Goal: Task Accomplishment & Management: Manage account settings

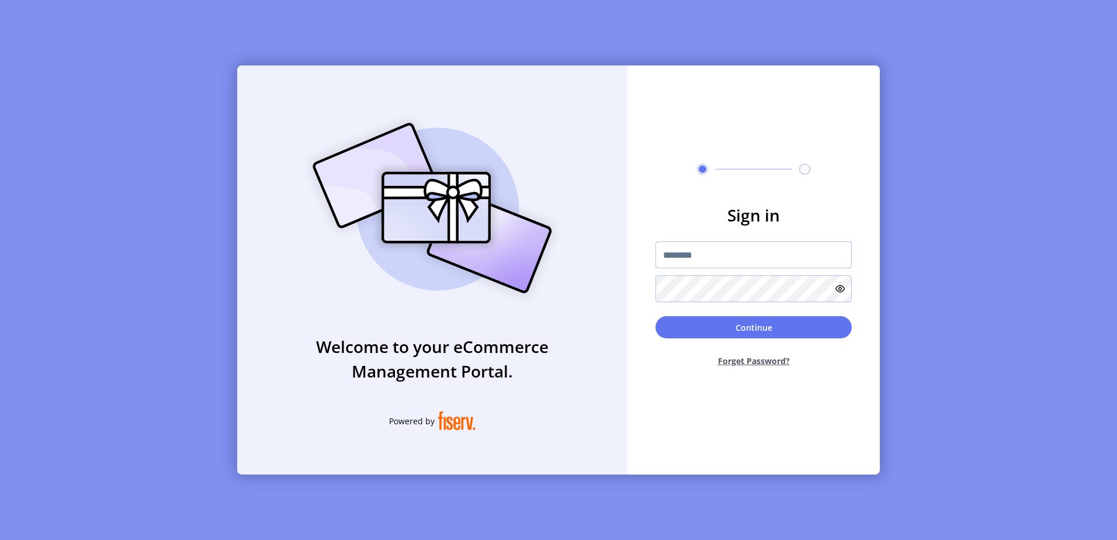
click at [726, 265] on input "text" at bounding box center [754, 254] width 196 height 27
paste input "**********"
type input "**********"
click at [719, 327] on button "Continue" at bounding box center [754, 327] width 196 height 22
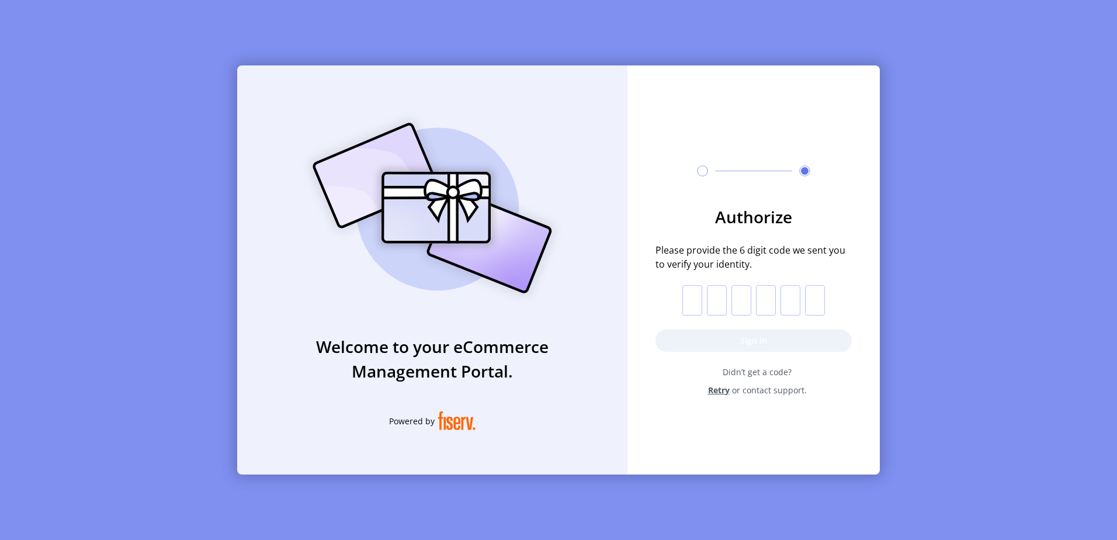
click at [695, 300] on input "text" at bounding box center [693, 300] width 20 height 30
paste input "*"
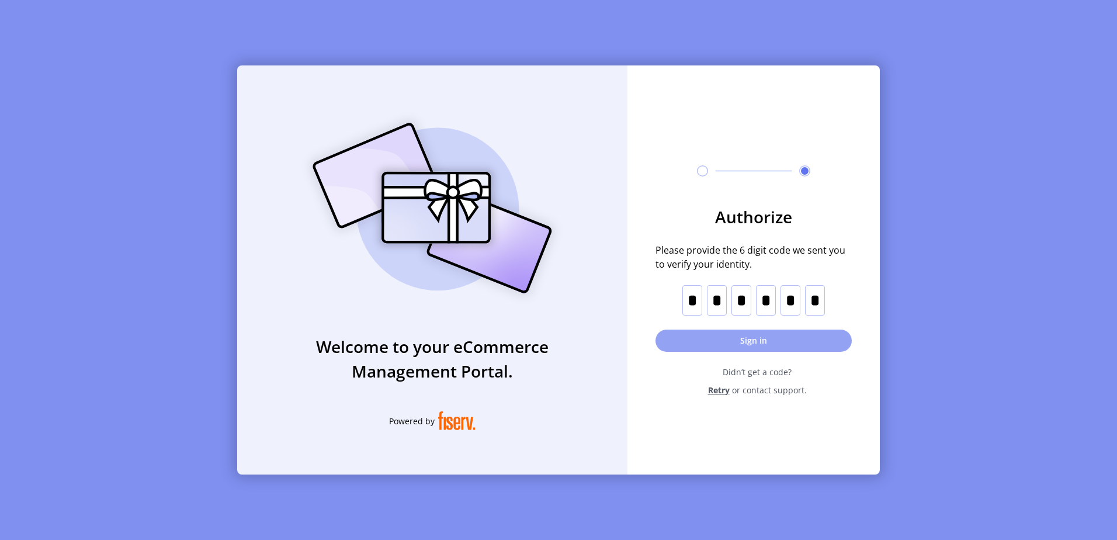
type input "*"
click at [731, 335] on button "Sign in" at bounding box center [754, 341] width 196 height 22
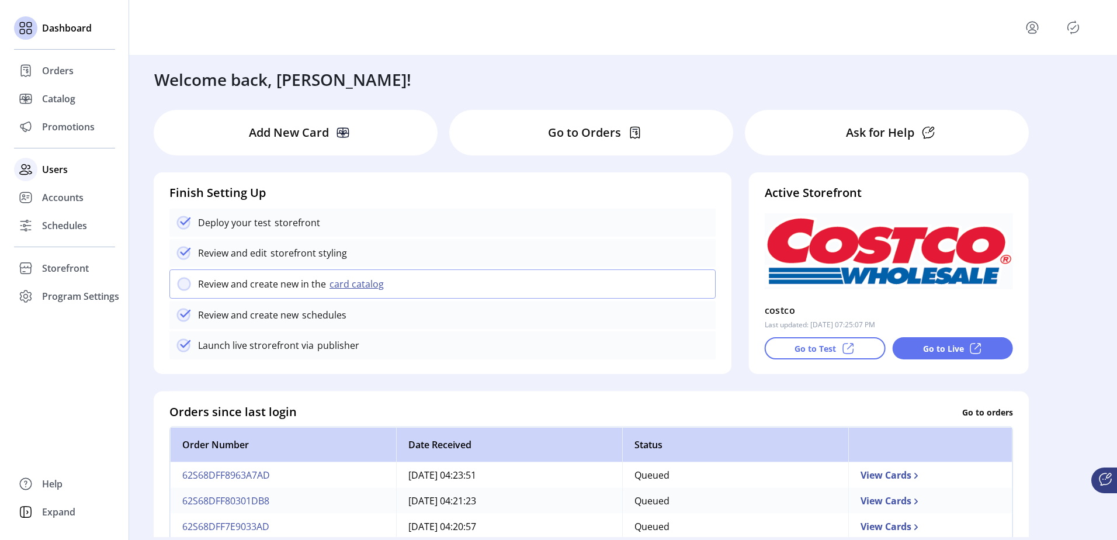
click at [59, 164] on span "Users" at bounding box center [55, 169] width 26 height 14
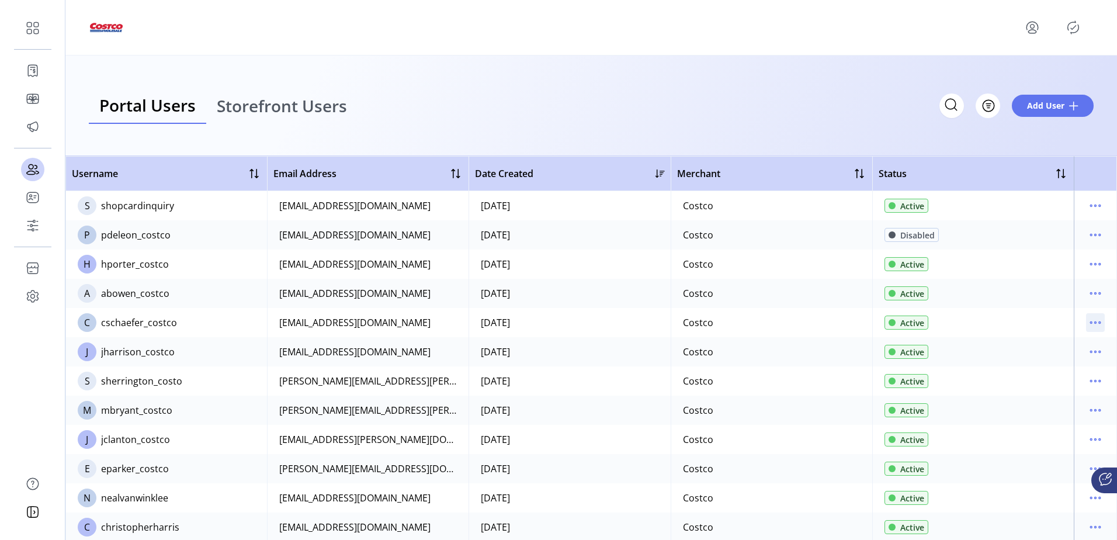
click at [1098, 325] on icon "menu" at bounding box center [1095, 322] width 19 height 19
click at [1056, 366] on span "View Details" at bounding box center [1040, 363] width 97 height 9
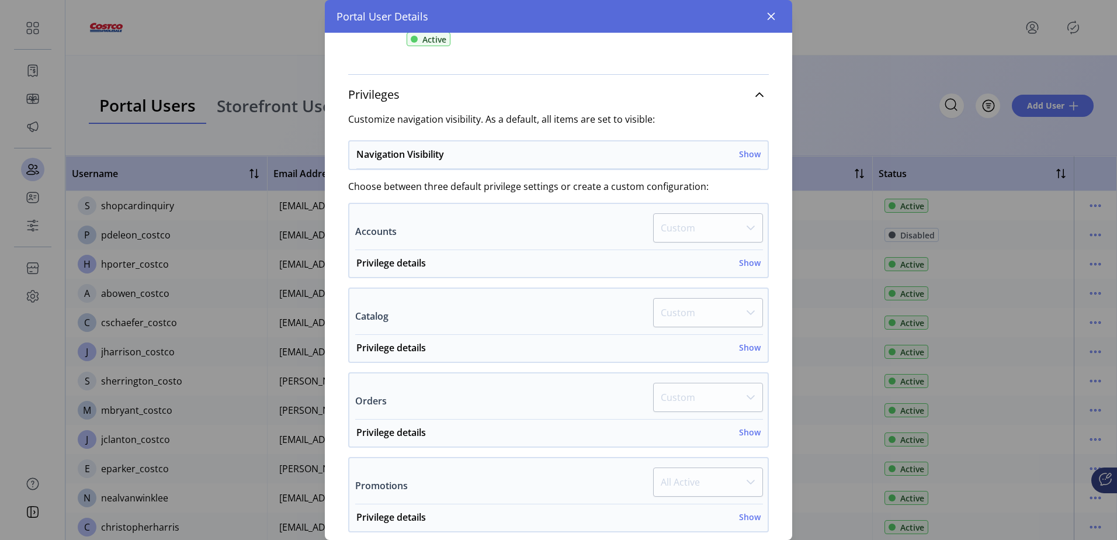
scroll to position [175, 0]
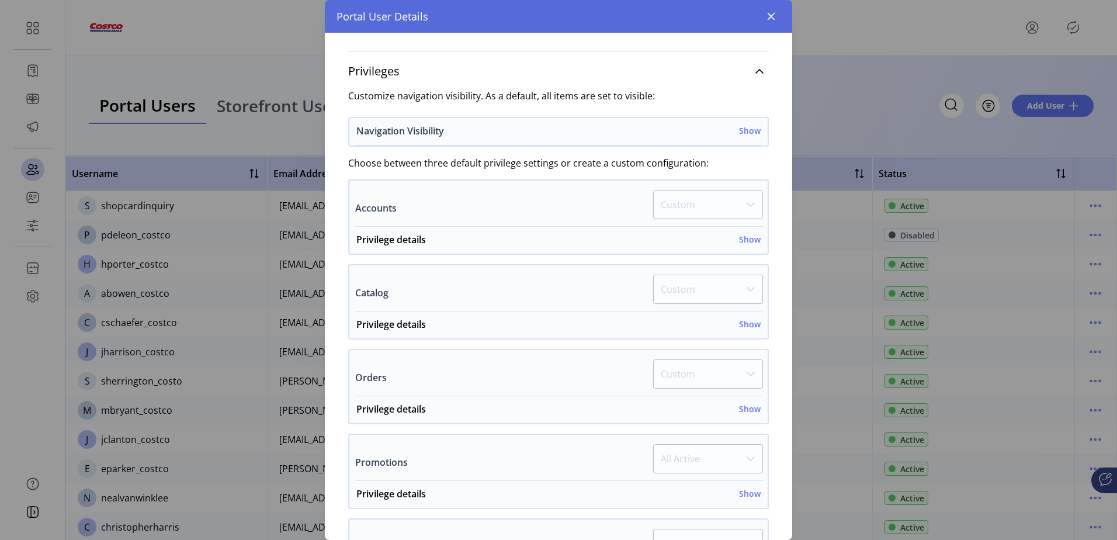
click at [742, 132] on h6 "Show" at bounding box center [750, 130] width 22 height 12
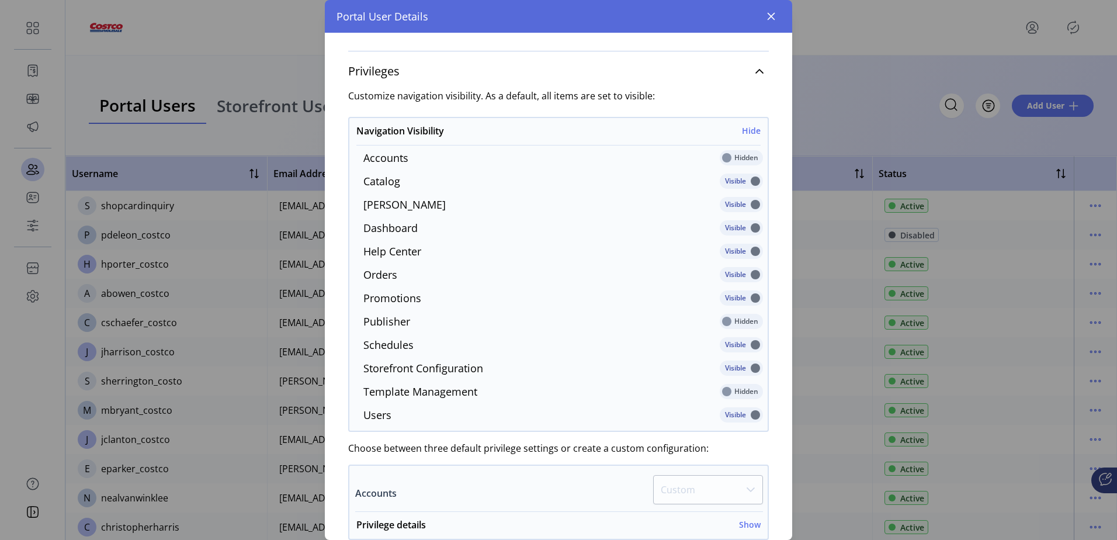
scroll to position [409, 0]
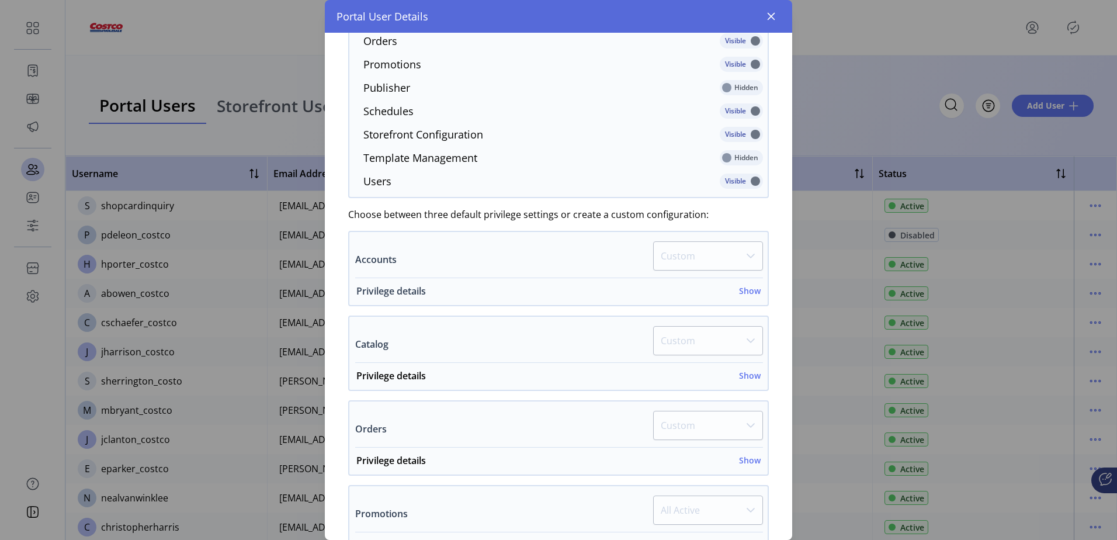
click at [740, 293] on h6 "Show" at bounding box center [750, 291] width 22 height 12
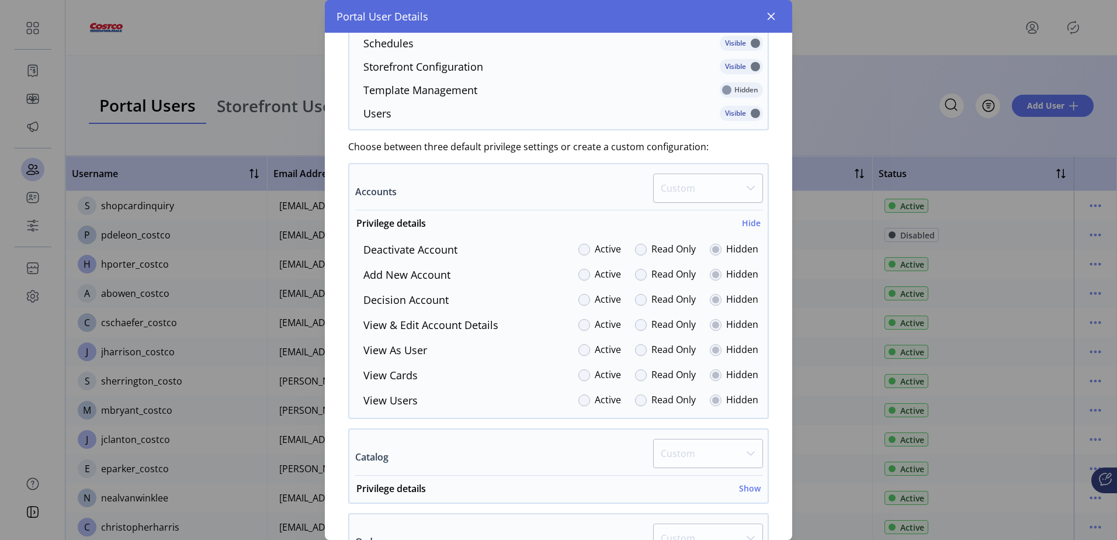
scroll to position [643, 0]
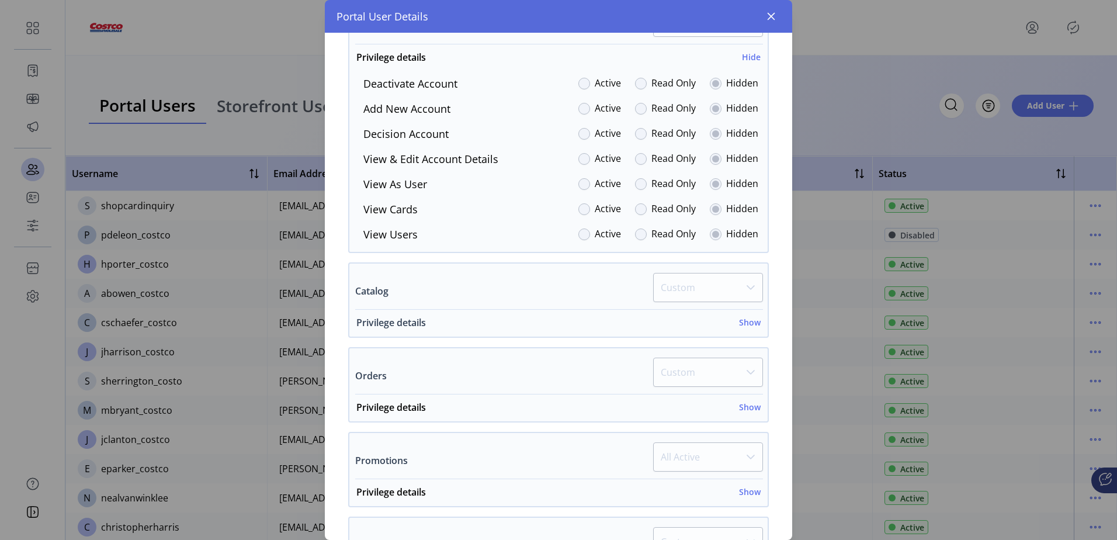
click at [750, 324] on h6 "Show" at bounding box center [750, 322] width 22 height 12
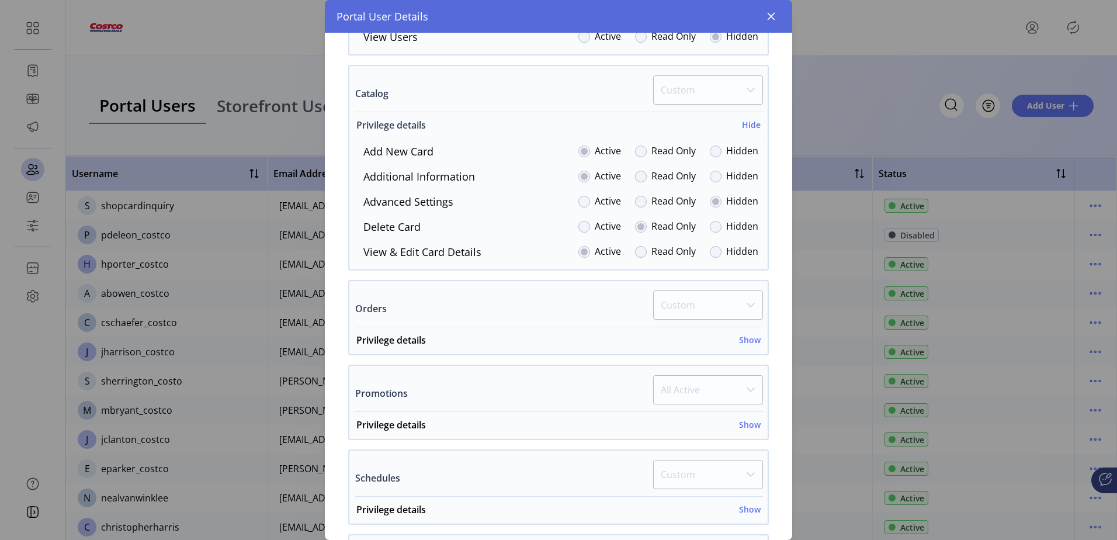
scroll to position [877, 0]
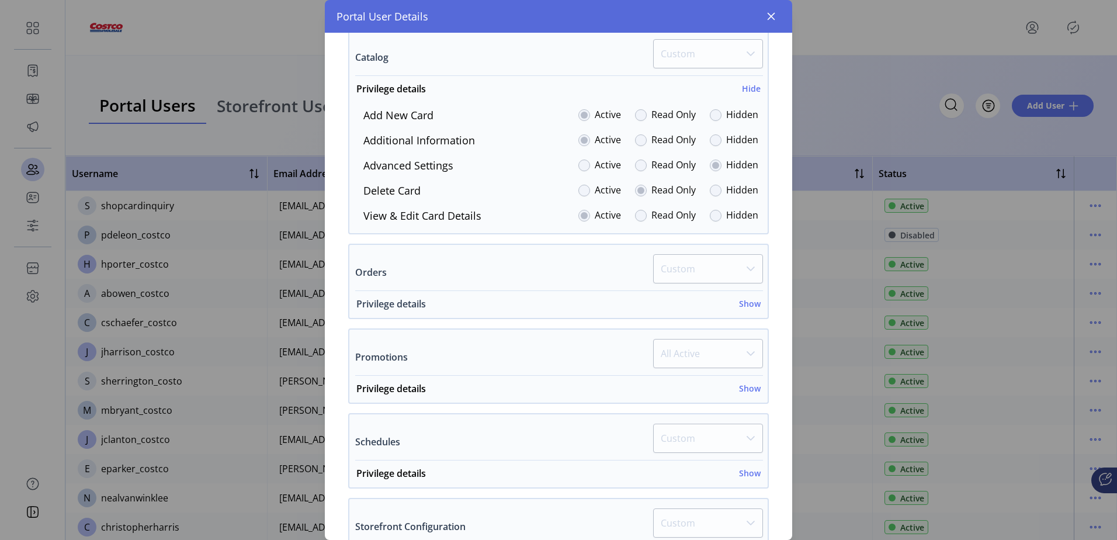
click at [753, 303] on h6 "Show" at bounding box center [750, 303] width 22 height 12
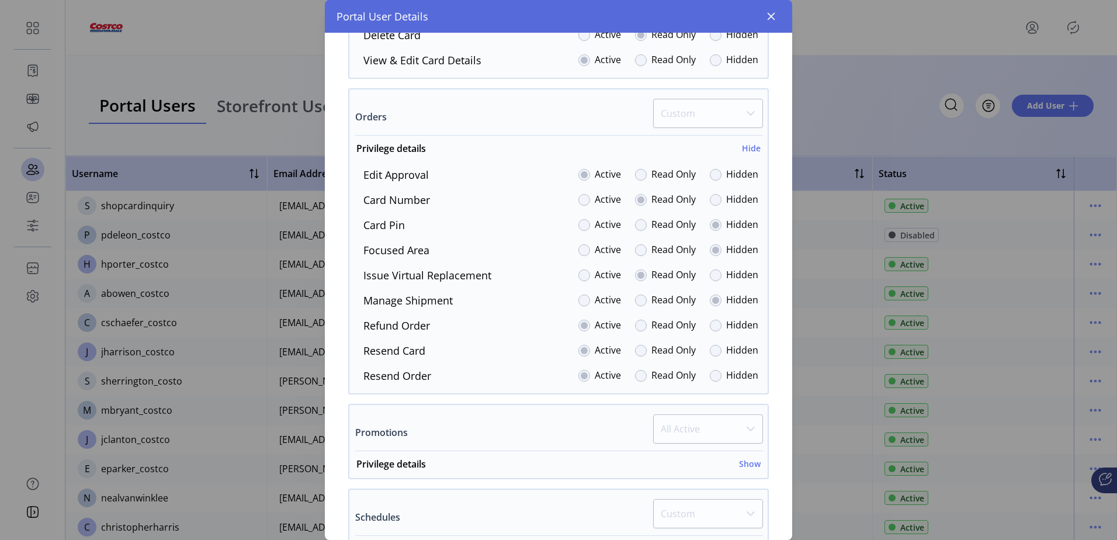
scroll to position [1322, 0]
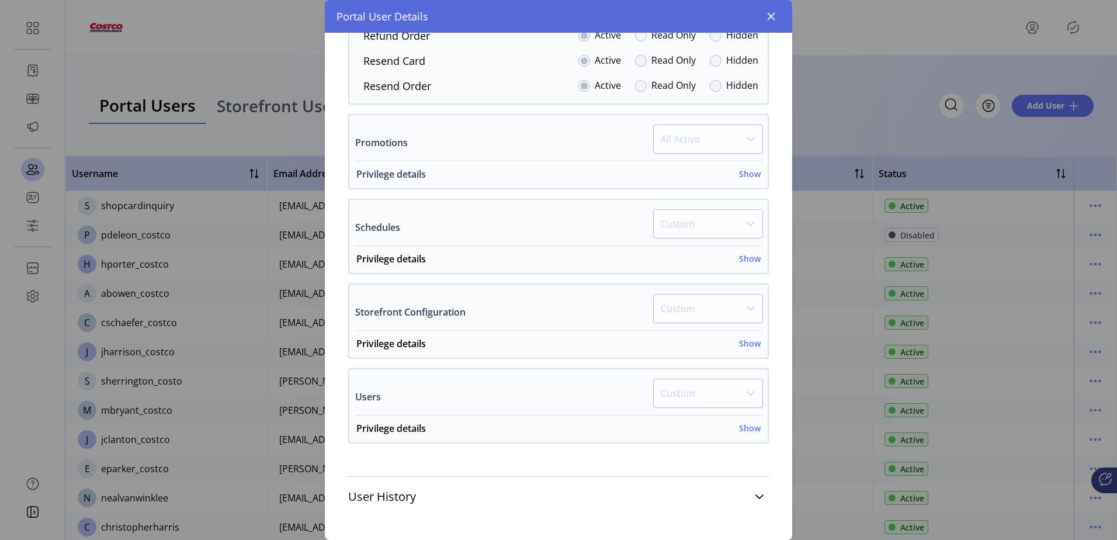
click at [752, 175] on h6 "Show" at bounding box center [750, 174] width 22 height 12
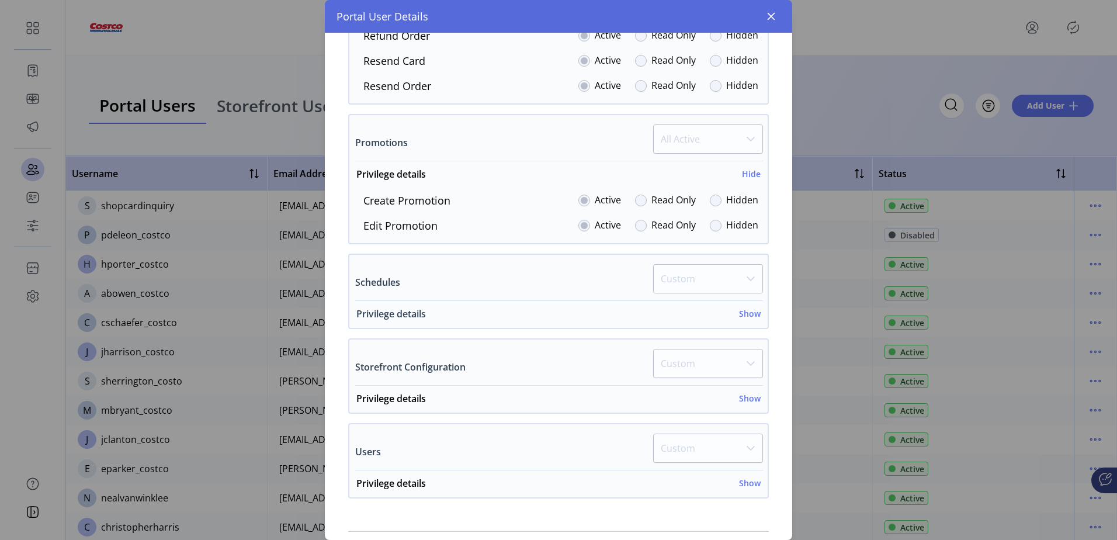
click at [743, 314] on h6 "Show" at bounding box center [750, 313] width 22 height 12
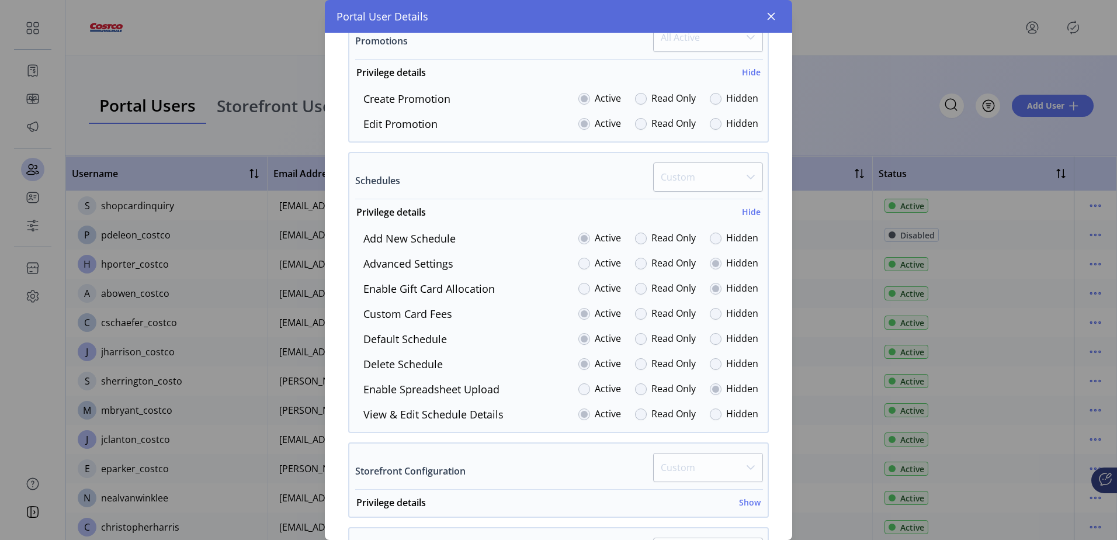
scroll to position [1556, 0]
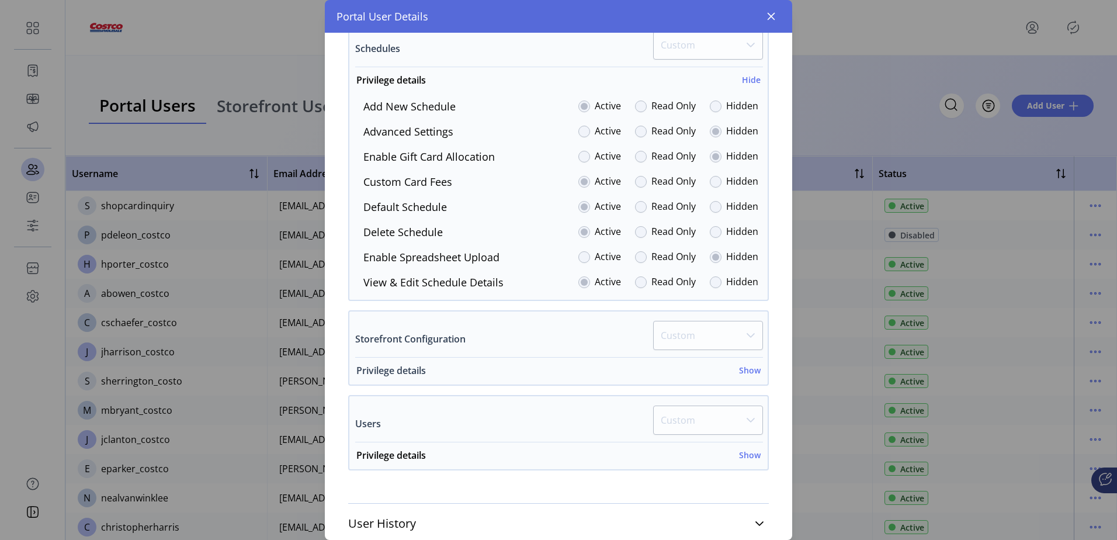
click at [742, 370] on h6 "Show" at bounding box center [750, 370] width 22 height 12
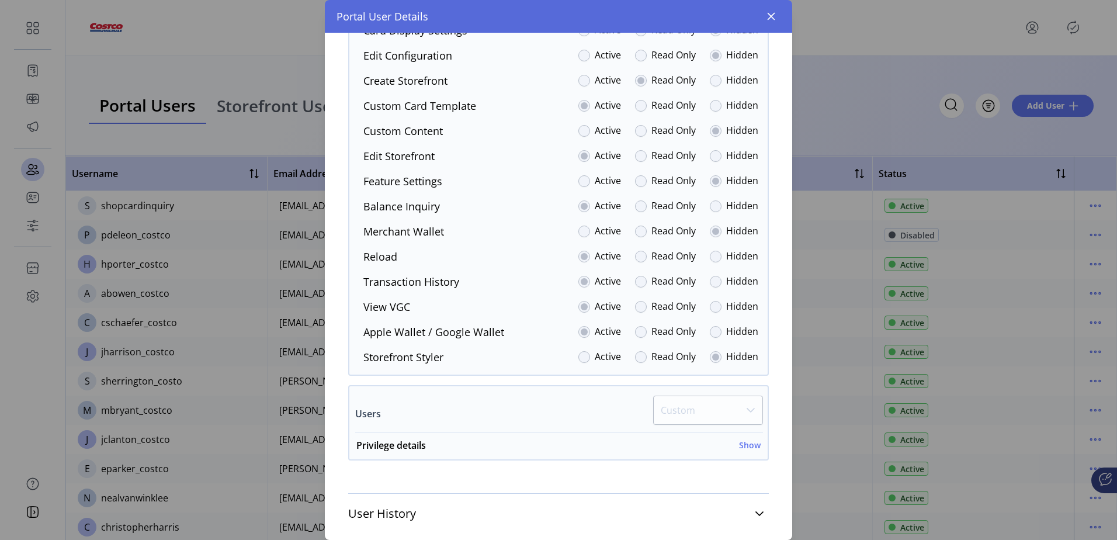
scroll to position [1939, 0]
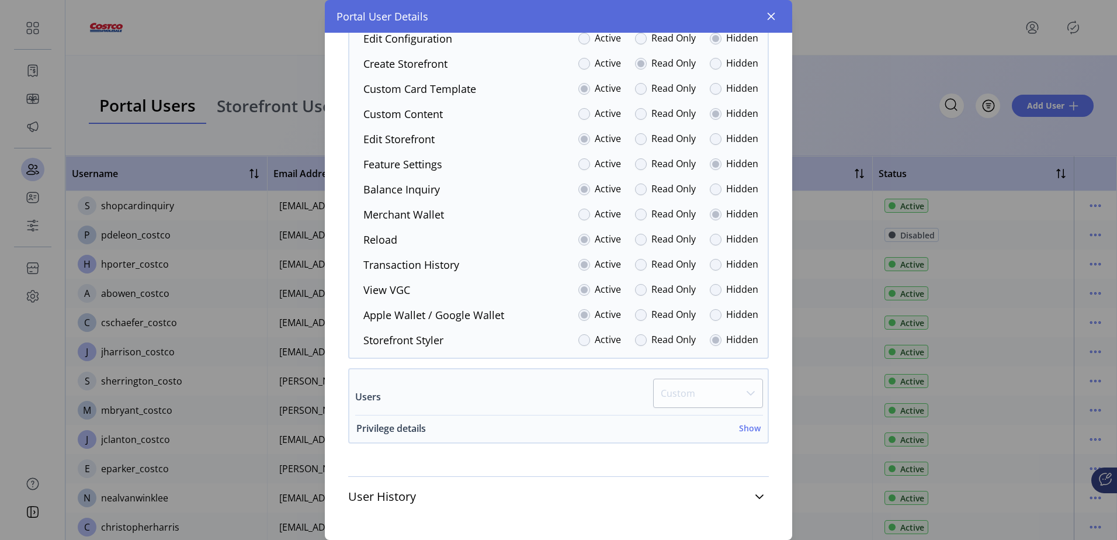
click at [742, 429] on h6 "Show" at bounding box center [750, 428] width 22 height 12
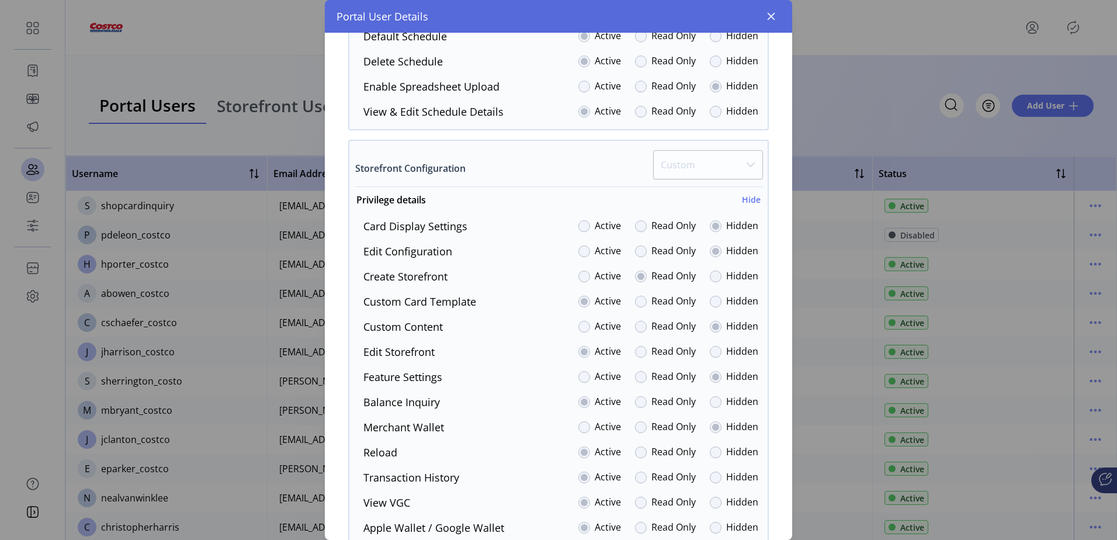
scroll to position [2145, 0]
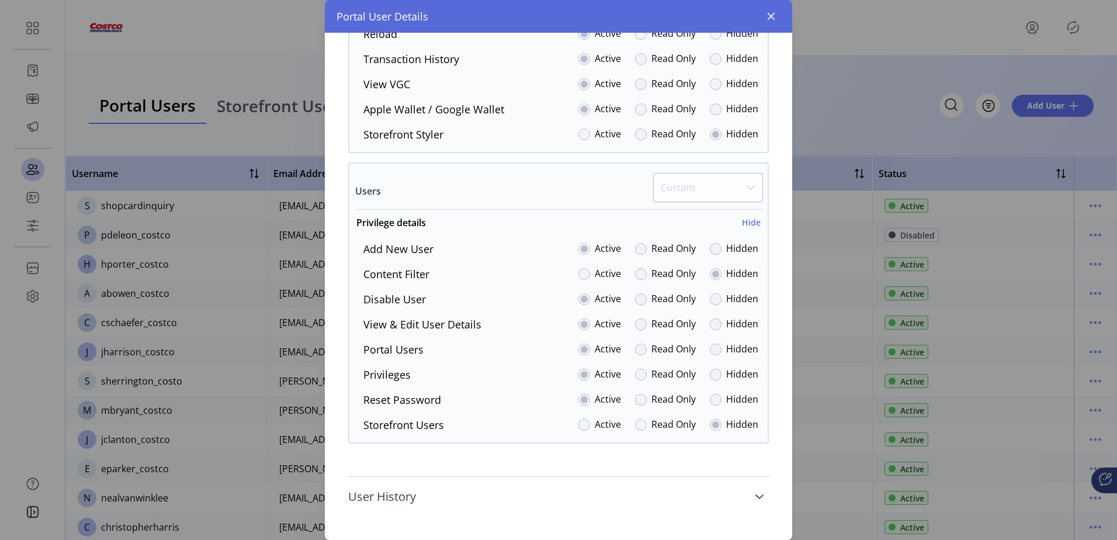
click at [755, 498] on icon at bounding box center [759, 496] width 9 height 9
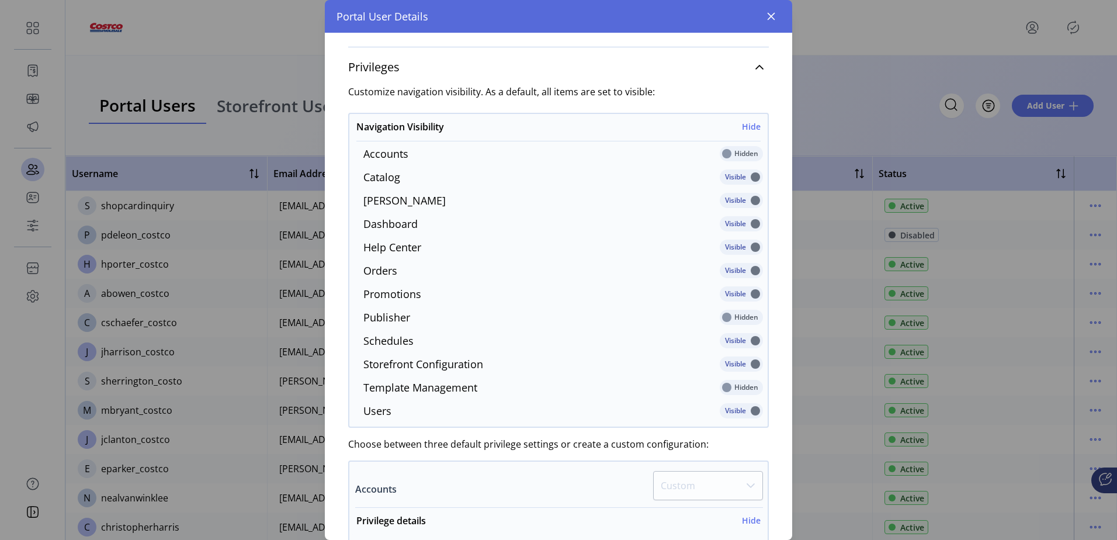
scroll to position [234, 0]
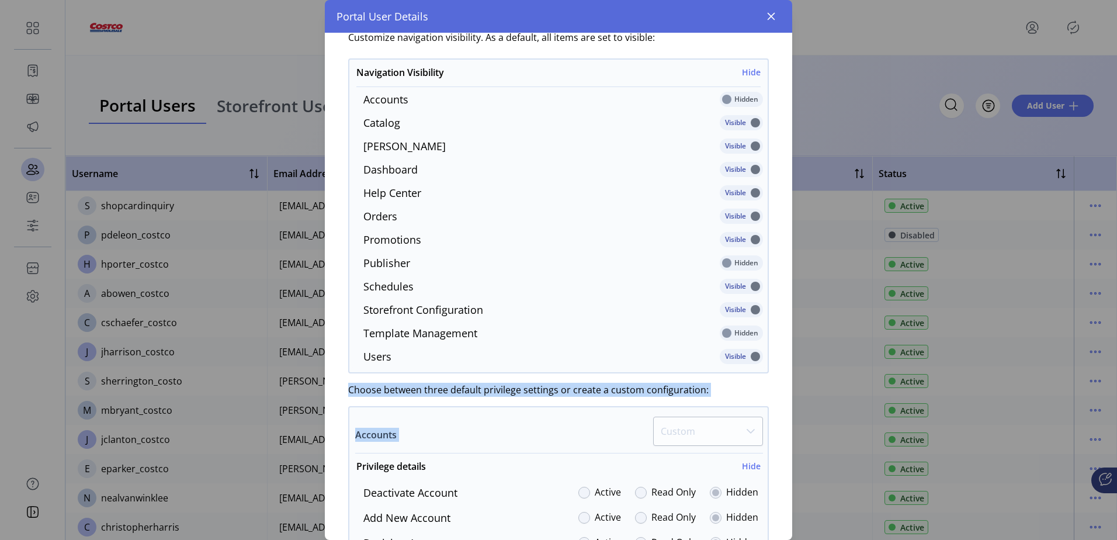
drag, startPoint x: 339, startPoint y: 386, endPoint x: 706, endPoint y: 417, distance: 368.3
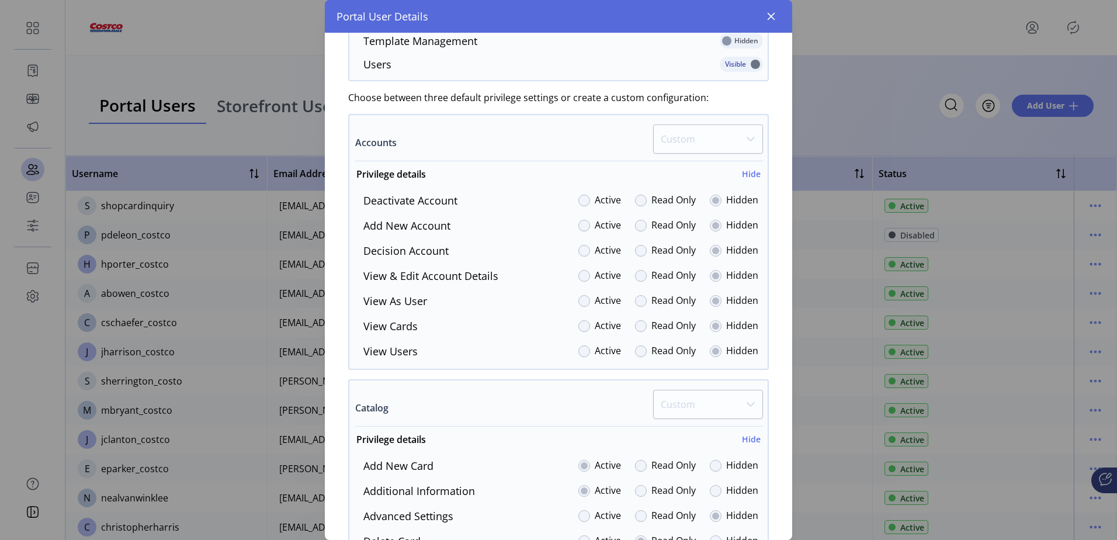
click at [480, 189] on div "Privilege details Hide Deactivate Account Active Read Only Hidden Add New Accou…" at bounding box center [558, 263] width 418 height 192
drag, startPoint x: 369, startPoint y: 171, endPoint x: 757, endPoint y: 387, distance: 444.7
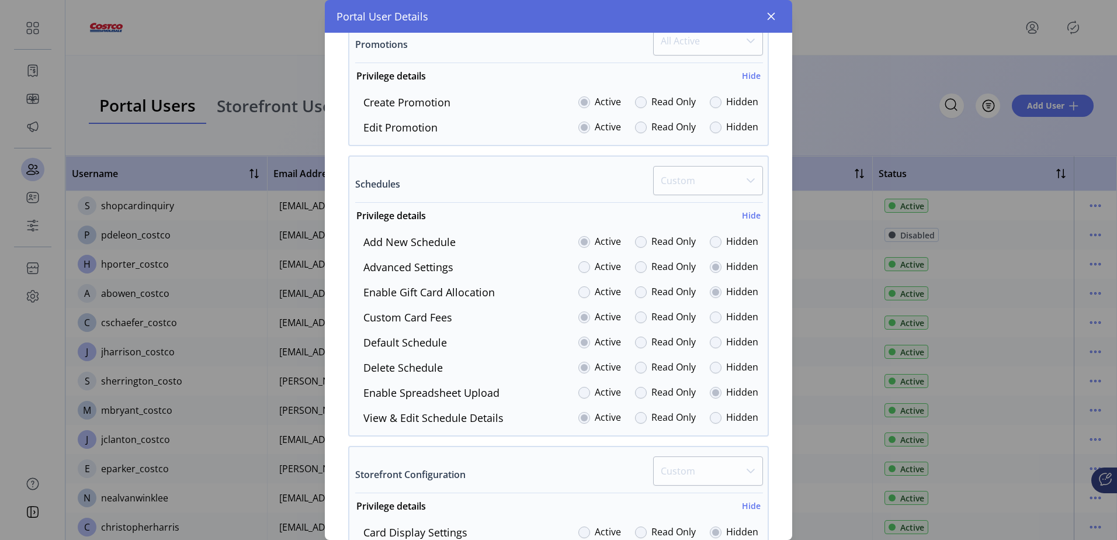
scroll to position [1578, 0]
